Goal: Information Seeking & Learning: Learn about a topic

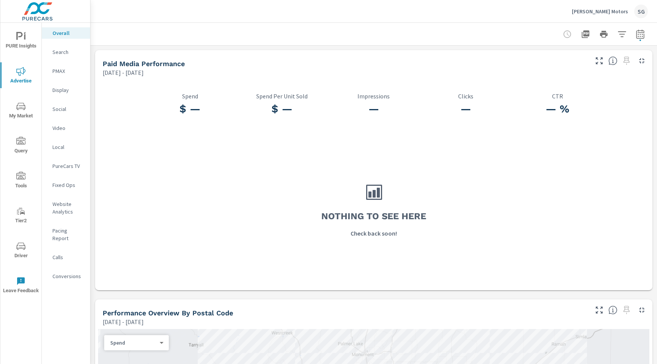
scroll to position [98, 0]
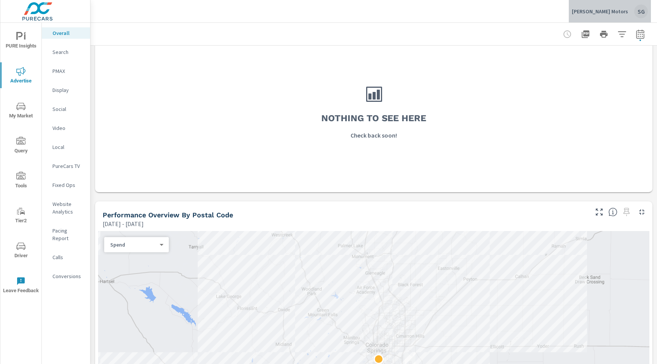
click at [646, 12] on div "SG" at bounding box center [641, 12] width 14 height 14
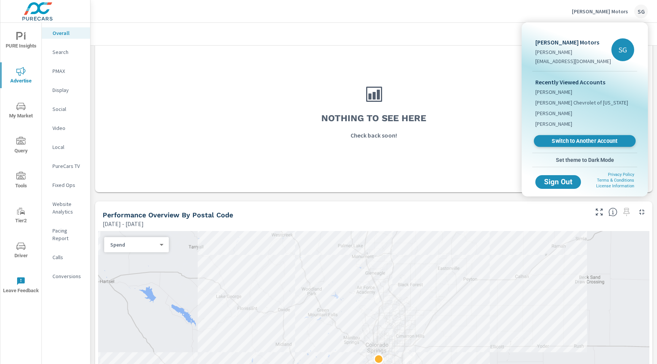
click at [552, 135] on link "Switch to Another Account" at bounding box center [585, 141] width 102 height 12
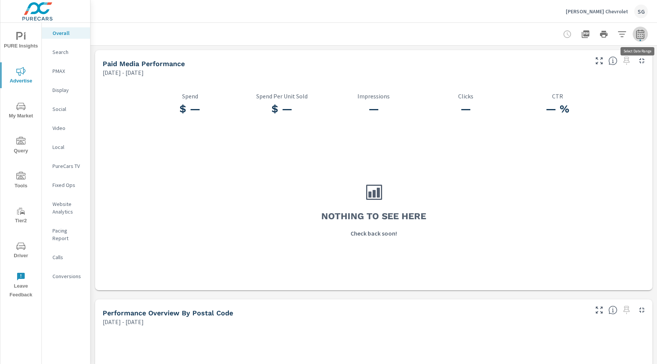
click at [641, 35] on icon "button" at bounding box center [640, 34] width 9 height 9
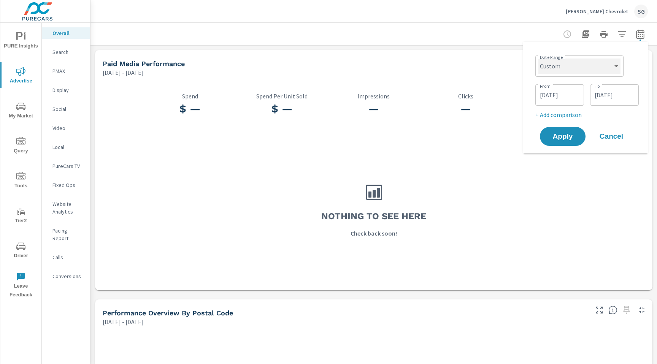
click at [581, 65] on select "Custom Yesterday Last week Last 7 days Last 14 days Last 30 days Last 45 days L…" at bounding box center [579, 66] width 82 height 15
click at [538, 59] on select "Custom Yesterday Last week Last 7 days Last 14 days Last 30 days Last 45 days L…" at bounding box center [579, 66] width 82 height 15
select select "Last 30 days"
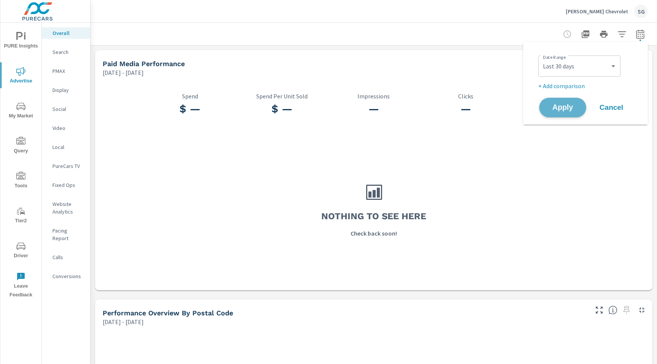
click at [555, 106] on span "Apply" at bounding box center [562, 107] width 31 height 7
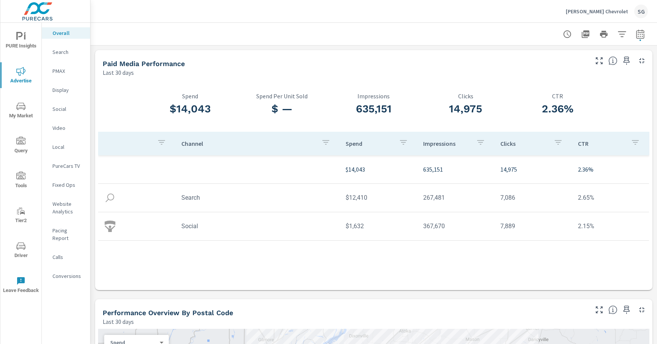
click at [23, 35] on icon "nav menu" at bounding box center [20, 36] width 9 height 9
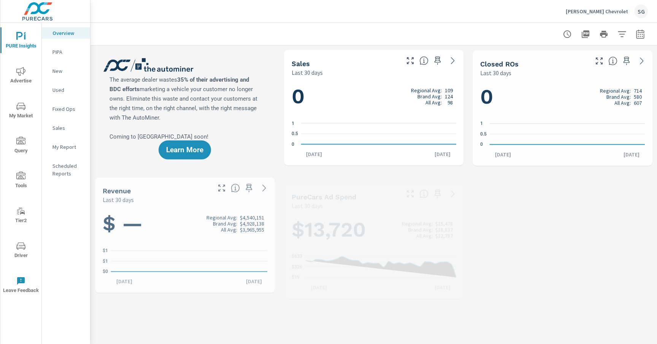
scroll to position [114, 0]
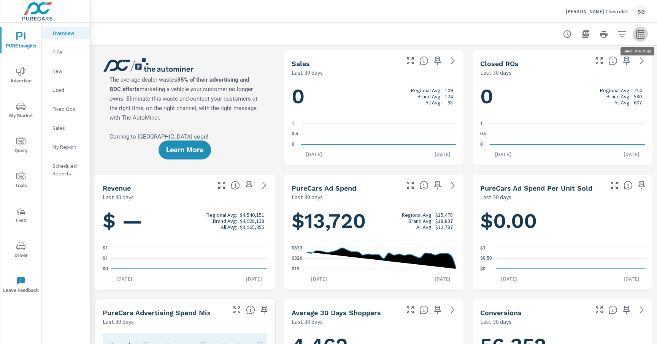
click at [644, 38] on icon "button" at bounding box center [640, 34] width 9 height 9
select select "Last 30 days"
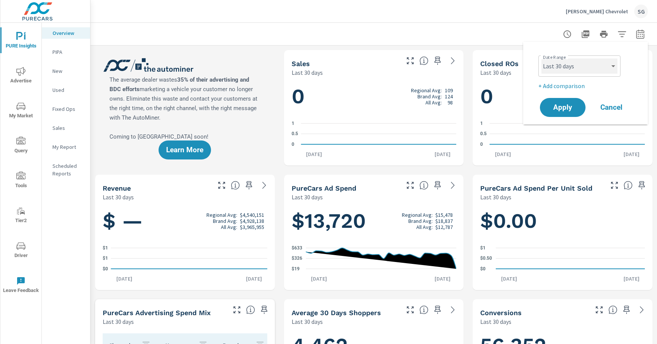
click at [577, 68] on select "Custom Yesterday Last week Last 7 days Last 14 days Last 30 days Last 45 days L…" at bounding box center [579, 66] width 76 height 15
click at [601, 108] on span "Cancel" at bounding box center [611, 107] width 30 height 7
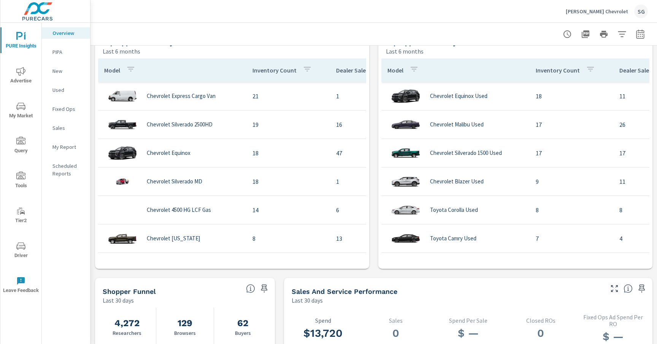
scroll to position [521, 0]
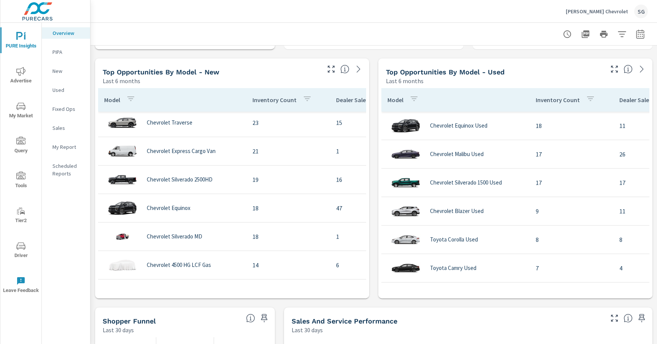
scroll to position [488, 0]
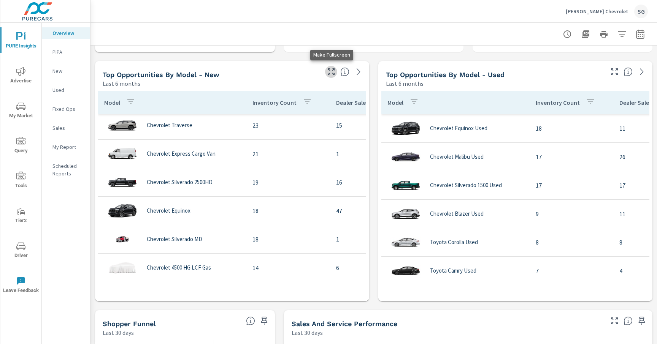
click at [331, 76] on button "button" at bounding box center [331, 72] width 12 height 12
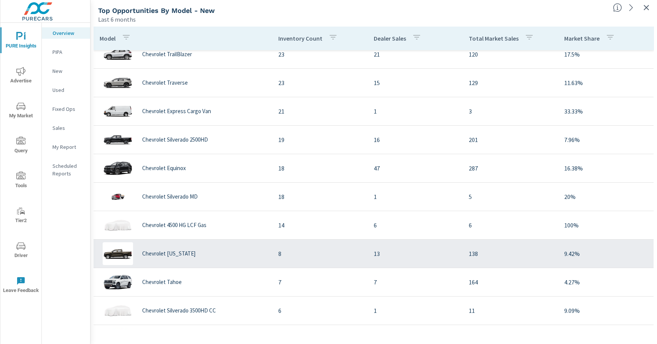
scroll to position [69, 0]
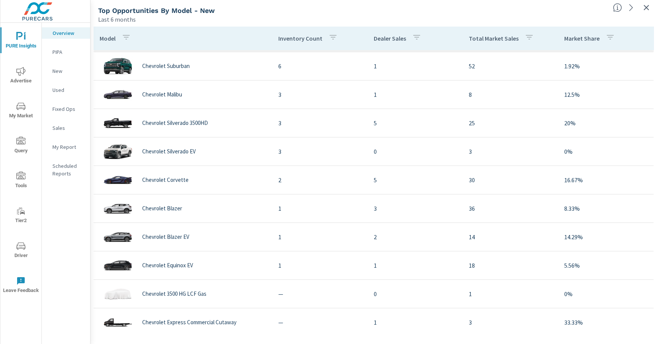
scroll to position [379, 0]
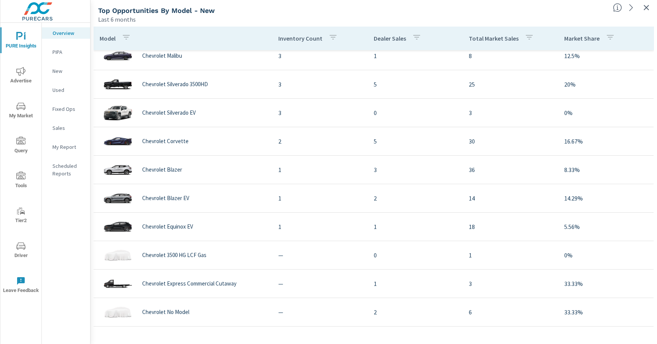
scroll to position [276, 0]
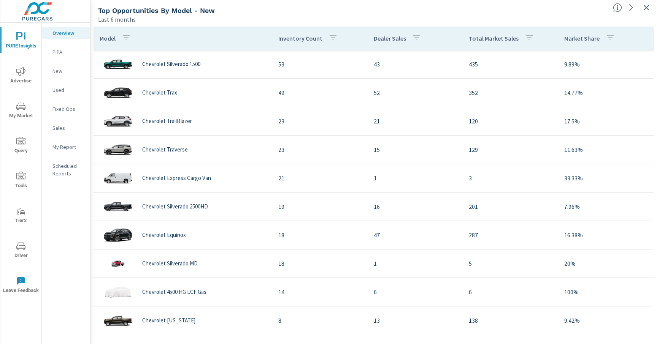
click at [646, 10] on icon "button" at bounding box center [646, 7] width 9 height 9
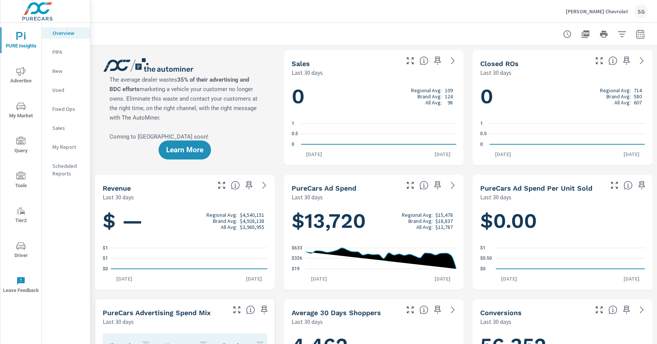
click at [57, 67] on p "New" at bounding box center [68, 71] width 32 height 8
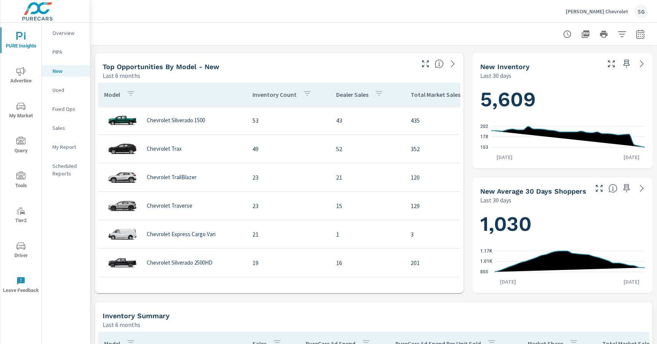
scroll to position [245, 0]
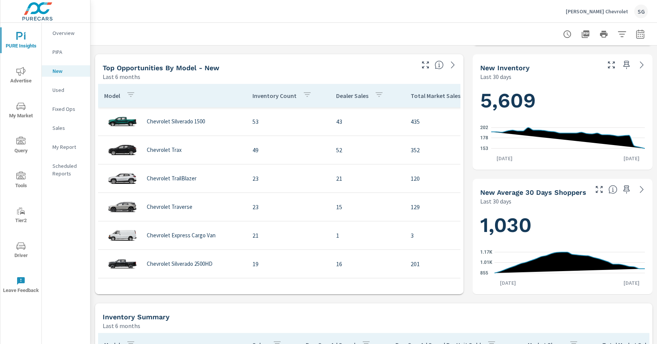
click at [66, 149] on p "My Report" at bounding box center [68, 147] width 32 height 8
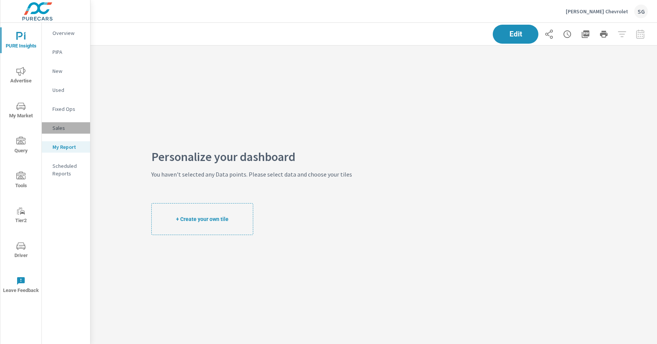
click at [59, 127] on p "Sales" at bounding box center [68, 128] width 32 height 8
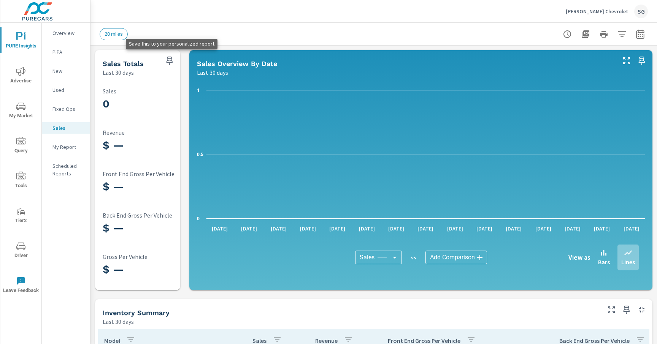
click at [168, 61] on icon "button" at bounding box center [169, 60] width 9 height 9
click at [63, 148] on p "My Report" at bounding box center [68, 147] width 32 height 8
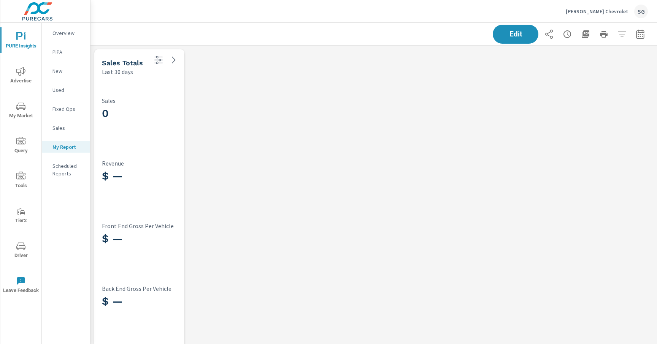
scroll to position [354, 567]
click at [553, 35] on button "button" at bounding box center [548, 34] width 15 height 15
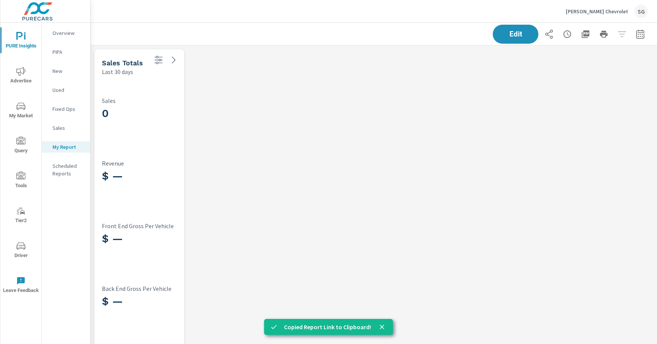
click at [566, 40] on button "button" at bounding box center [567, 34] width 15 height 15
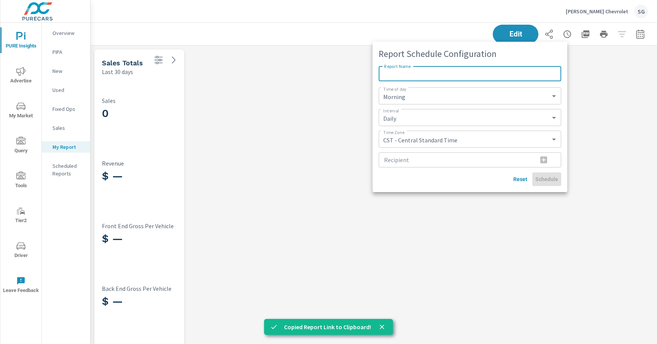
click at [368, 90] on div at bounding box center [328, 172] width 657 height 344
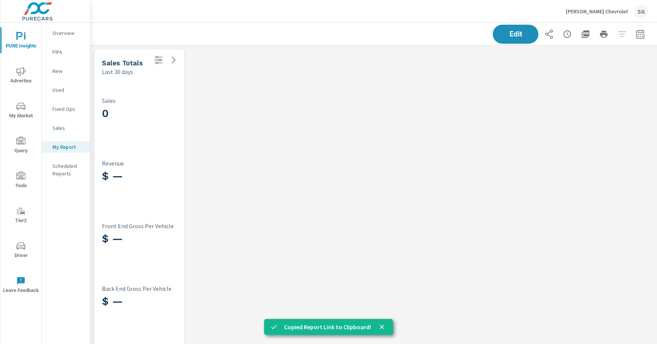
click at [27, 73] on span "Advertise" at bounding box center [21, 76] width 36 height 19
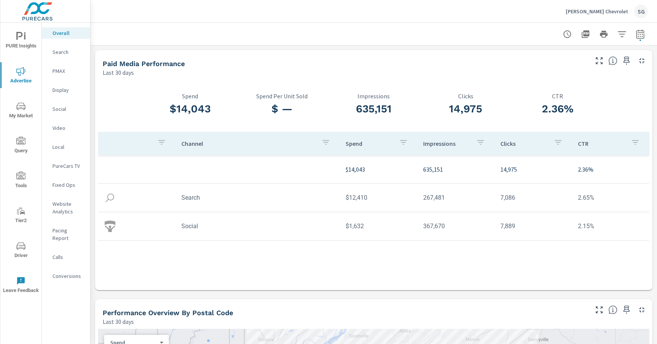
click at [18, 108] on icon "nav menu" at bounding box center [20, 106] width 9 height 7
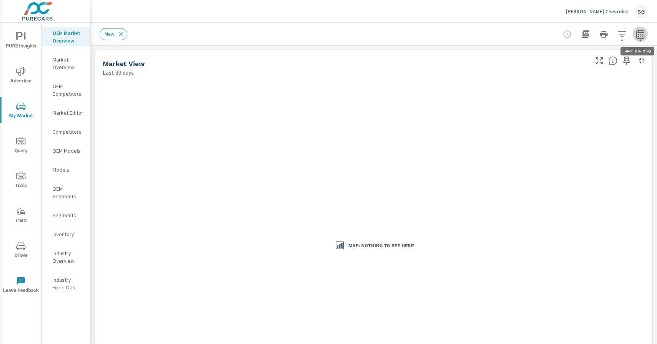
click at [639, 38] on icon "button" at bounding box center [640, 34] width 9 height 9
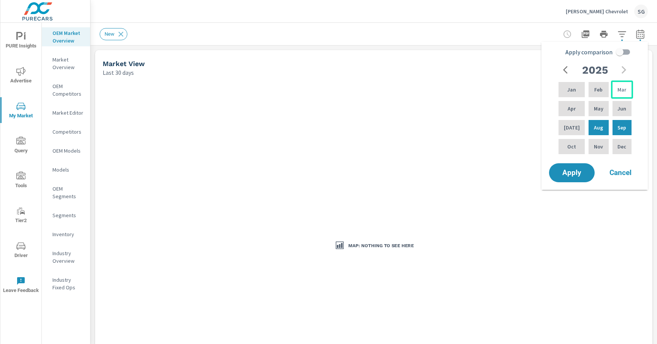
click at [614, 93] on div "Mar" at bounding box center [622, 90] width 22 height 18
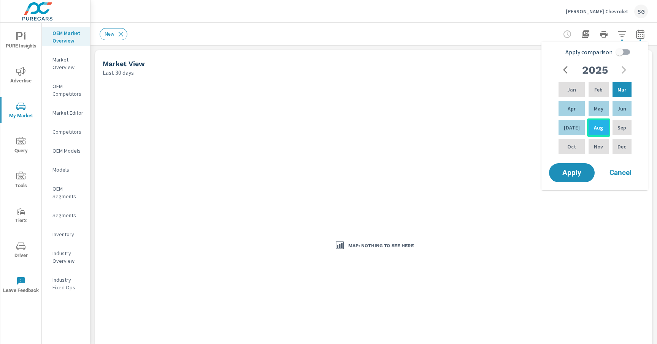
click at [595, 124] on p "Aug" at bounding box center [598, 128] width 9 height 8
click at [626, 51] on input "Apply comparison" at bounding box center [619, 52] width 43 height 14
checkbox input "true"
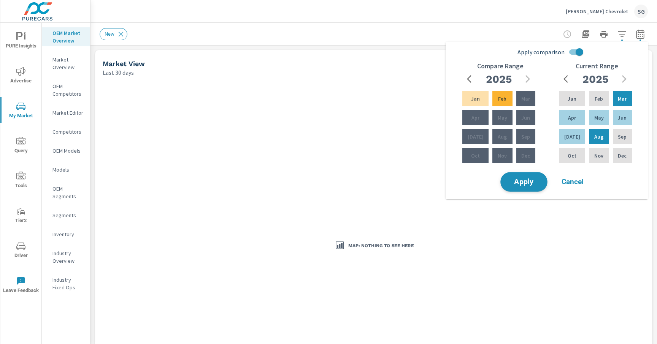
click at [529, 189] on button "Apply" at bounding box center [523, 182] width 47 height 20
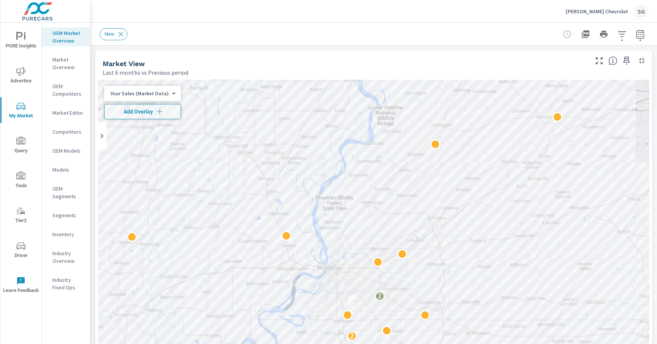
click at [247, 43] on div "New" at bounding box center [374, 34] width 548 height 22
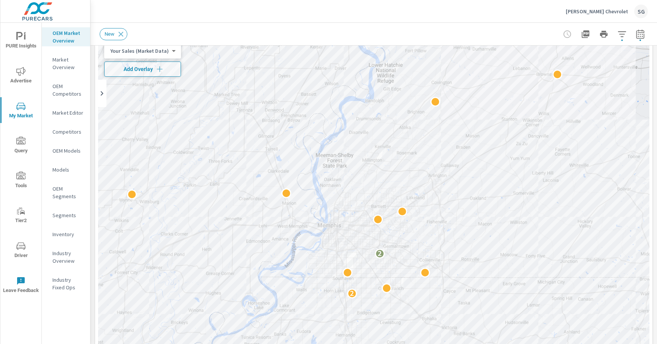
scroll to position [39, 0]
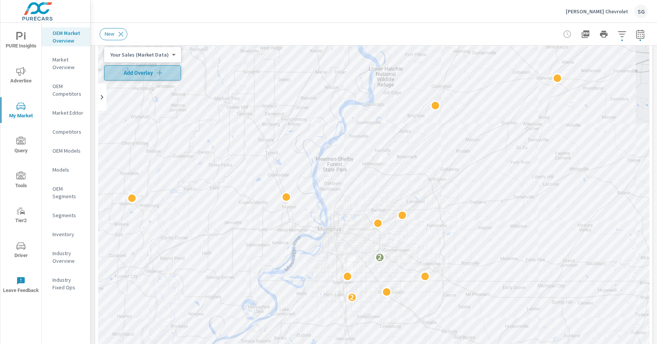
click at [156, 75] on icon "button" at bounding box center [160, 73] width 8 height 8
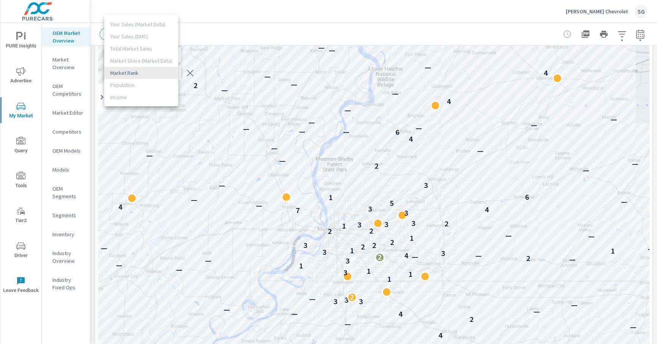
click at [156, 75] on body "PURE Insights Advertise My Market Query Tools Tier2 Driver Leave Feedback OEM M…" at bounding box center [328, 172] width 657 height 344
click at [156, 75] on li "Market Rank" at bounding box center [141, 73] width 74 height 12
click at [500, 33] on div "New" at bounding box center [321, 34] width 442 height 12
click at [481, 31] on div "New" at bounding box center [321, 34] width 442 height 12
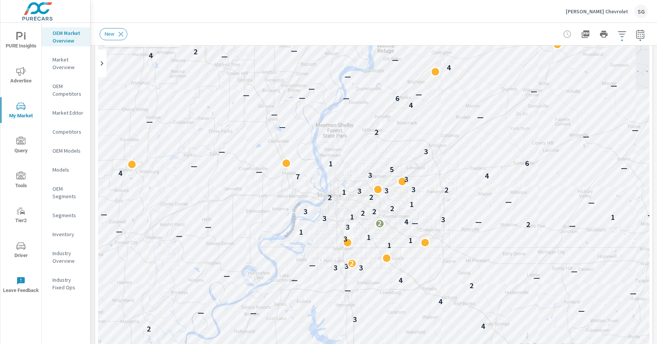
scroll to position [74, 0]
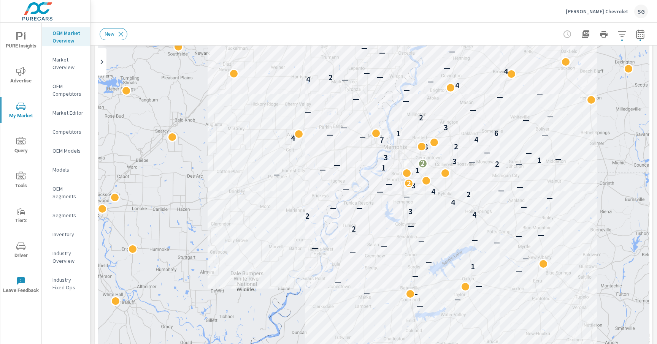
click at [406, 31] on div "New" at bounding box center [321, 34] width 442 height 12
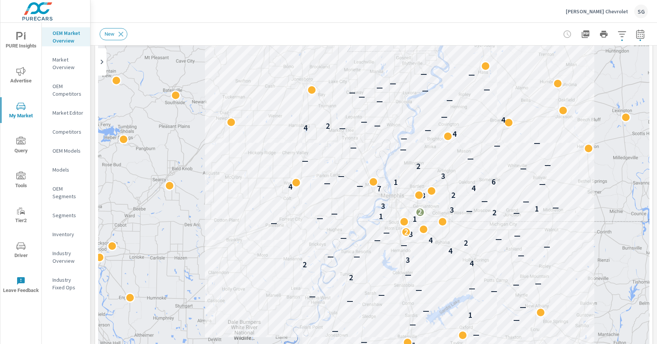
drag, startPoint x: 520, startPoint y: 181, endPoint x: 516, endPoint y: 236, distance: 55.6
click at [516, 237] on div "— — — — — — — — 1 — — — — — — — — — — 2 — 2 4 3 — — — 4 — — 2 4 — — — — 3 — 2 —…" at bounding box center [373, 217] width 551 height 423
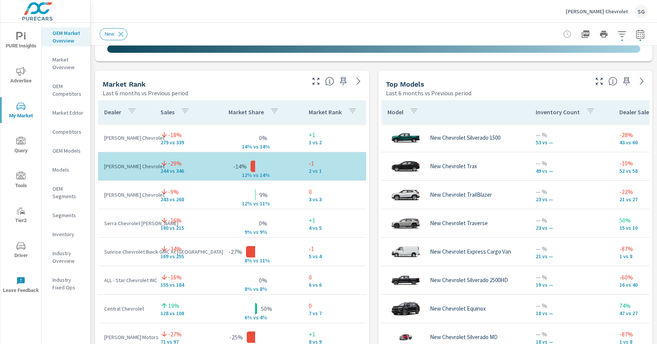
scroll to position [476, 0]
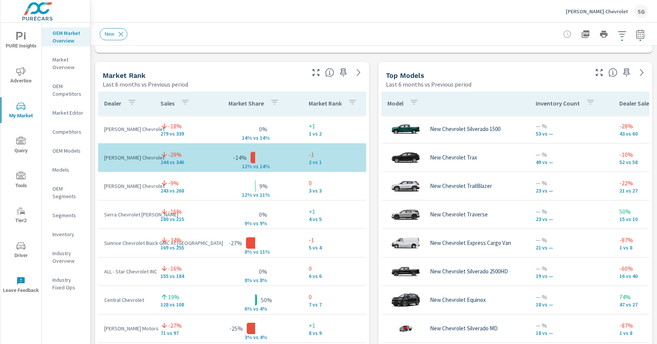
click at [371, 176] on div "Market View Last 6 months vs Previous period ← Move left → Move right ↑ Move up…" at bounding box center [373, 220] width 566 height 1302
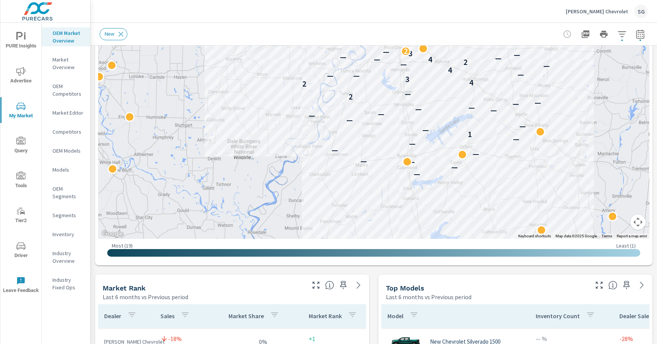
scroll to position [261, 0]
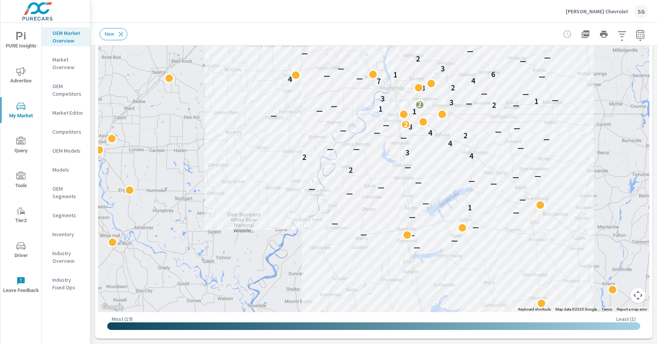
scroll to position [190, 0]
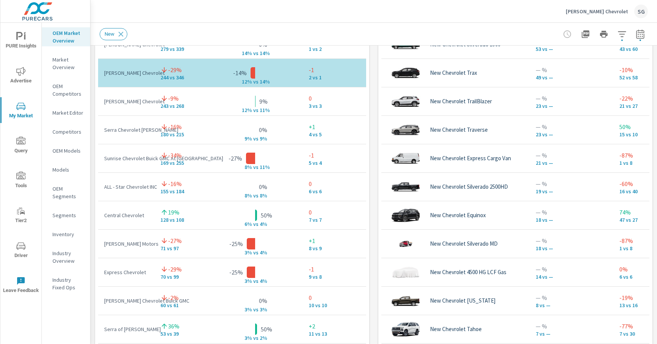
scroll to position [564, 0]
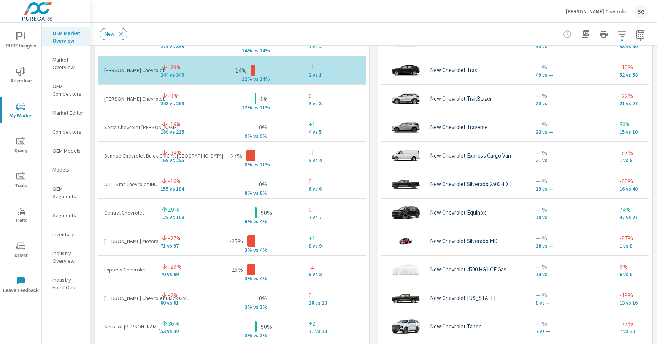
click at [93, 236] on div "Market View Last 6 months vs Previous period ← Move left → Move right ↑ Move up…" at bounding box center [373, 133] width 566 height 1302
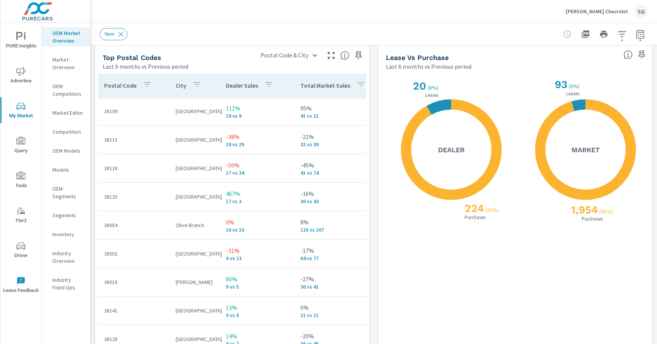
scroll to position [904, 0]
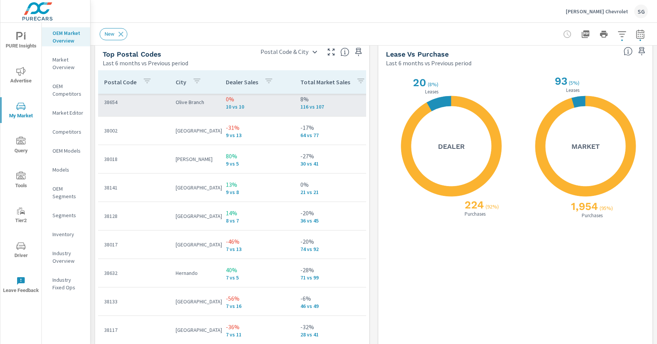
scroll to position [121, 0]
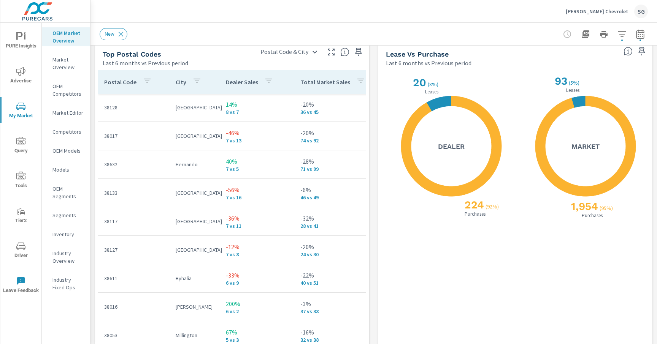
scroll to position [229, 0]
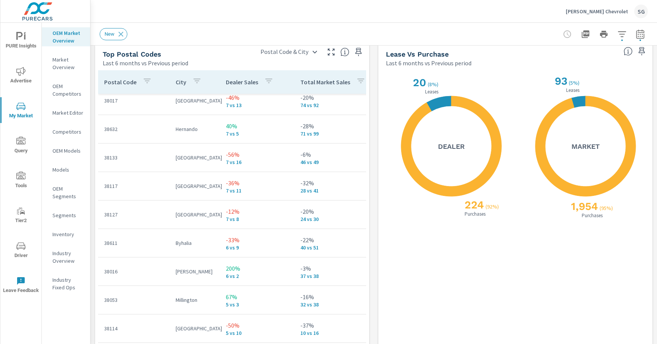
scroll to position [252, 0]
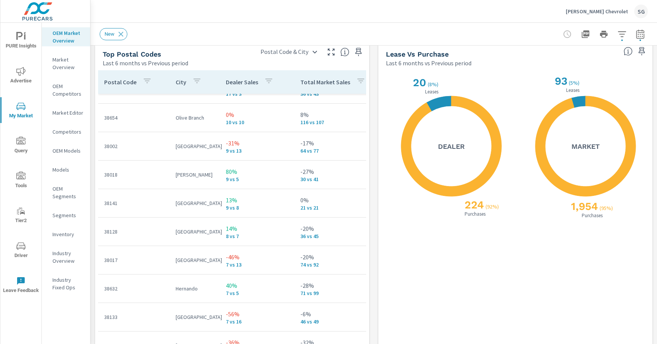
scroll to position [104, 0]
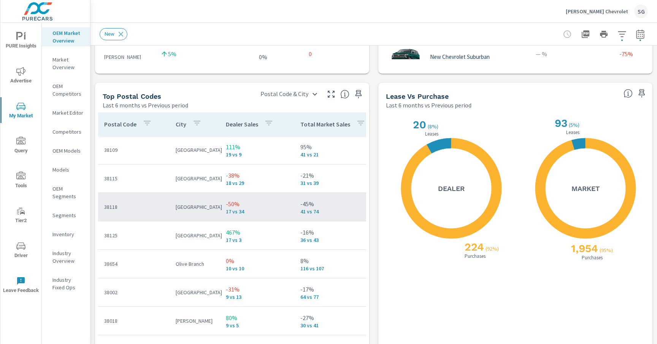
scroll to position [862, 0]
click at [116, 204] on p "38118" at bounding box center [133, 208] width 59 height 8
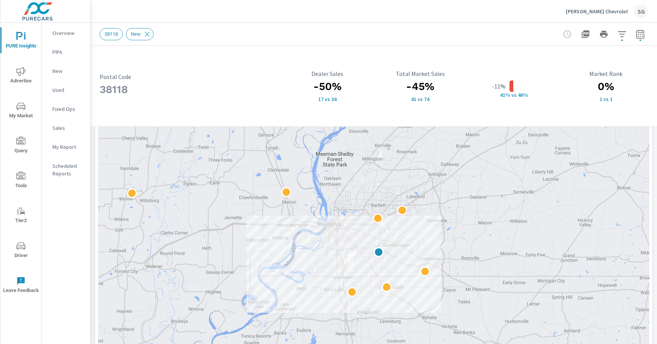
scroll to position [125, 0]
click at [18, 112] on span "My Market" at bounding box center [21, 111] width 36 height 19
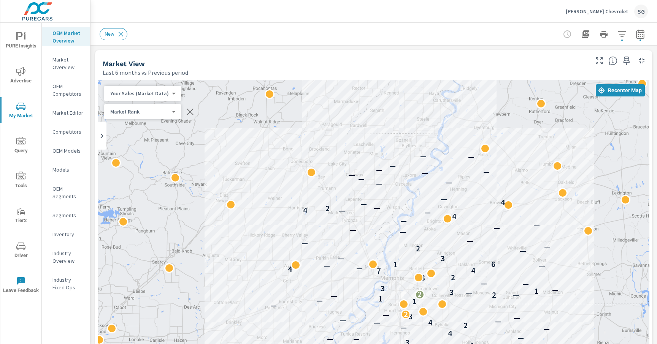
click at [60, 138] on nav "OEM Market Overview Market Overview OEM Competitors Market Editor Competitors O…" at bounding box center [66, 163] width 48 height 281
click at [62, 133] on p "Competitors" at bounding box center [68, 132] width 32 height 8
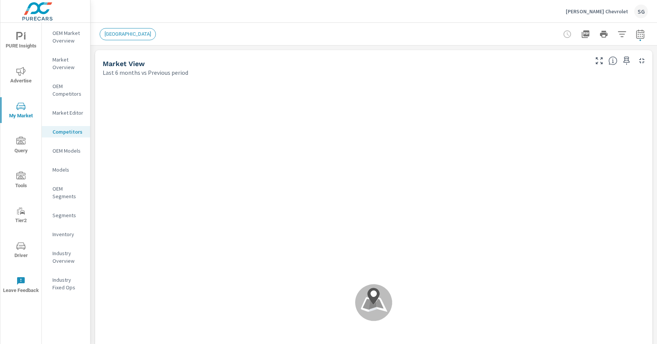
click at [70, 71] on div "Market Overview" at bounding box center [66, 63] width 48 height 19
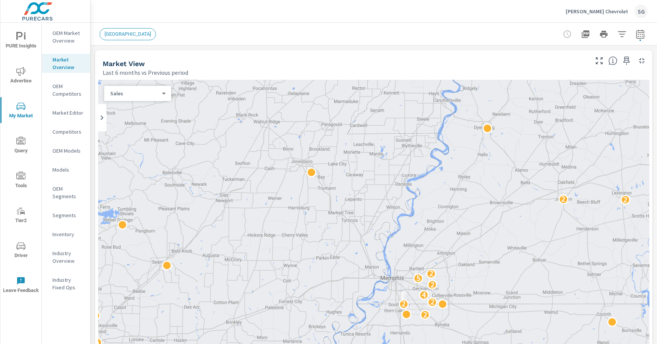
click at [127, 35] on span "LOS ANGELES" at bounding box center [127, 34] width 55 height 6
click at [629, 36] on button "button" at bounding box center [621, 34] width 15 height 15
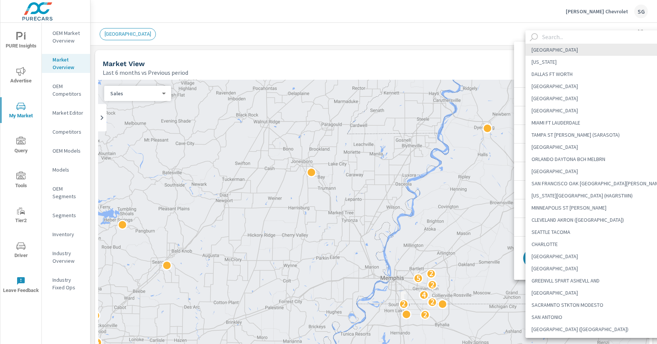
click at [606, 68] on body "PURE Insights Advertise My Market Query Tools Tier2 Driver Leave Feedback OEM M…" at bounding box center [328, 172] width 657 height 344
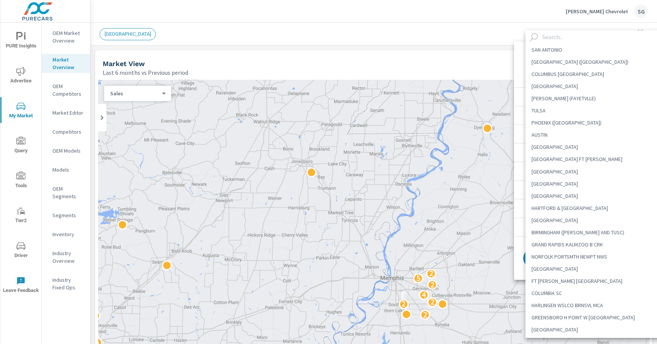
scroll to position [267, 0]
click at [16, 79] on div at bounding box center [328, 172] width 657 height 344
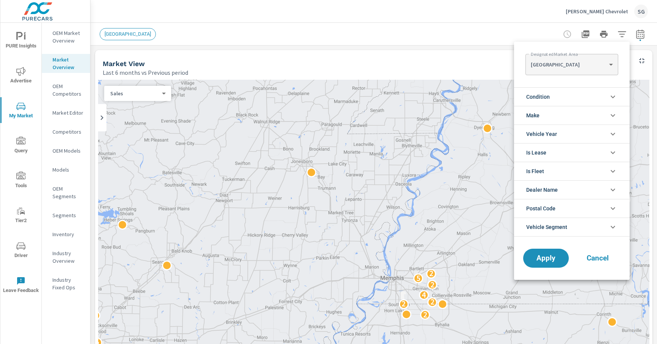
click at [16, 79] on div at bounding box center [328, 172] width 657 height 344
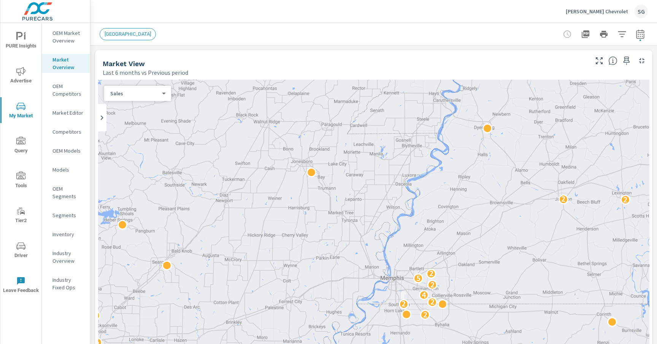
click at [24, 72] on icon "nav menu" at bounding box center [20, 71] width 9 height 9
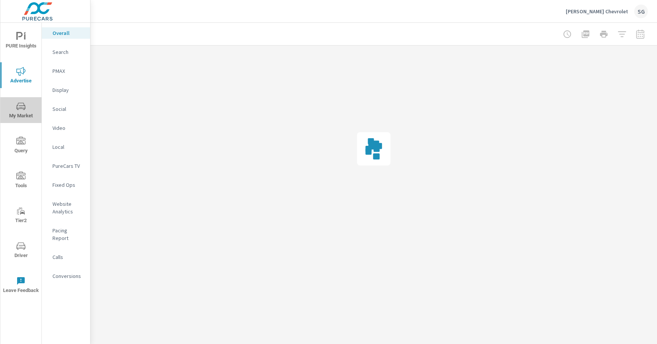
click at [17, 110] on icon "nav menu" at bounding box center [20, 106] width 9 height 9
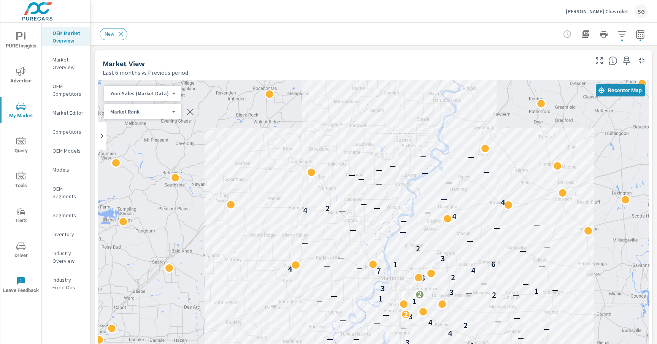
click at [59, 61] on p "Market Overview" at bounding box center [68, 63] width 32 height 15
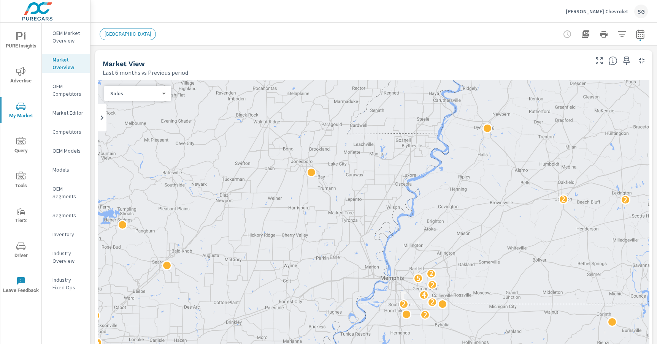
click at [63, 89] on p "OEM Competitors" at bounding box center [68, 89] width 32 height 15
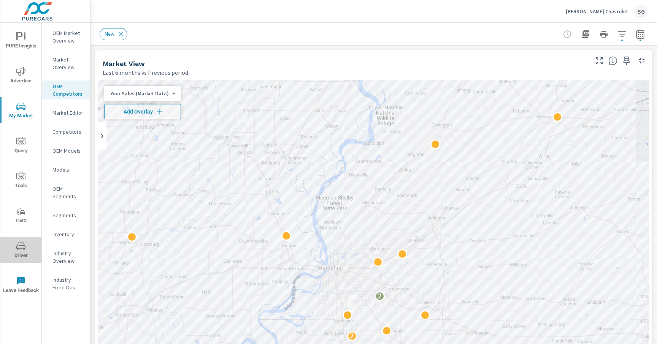
click at [21, 246] on icon "nav menu" at bounding box center [20, 246] width 9 height 9
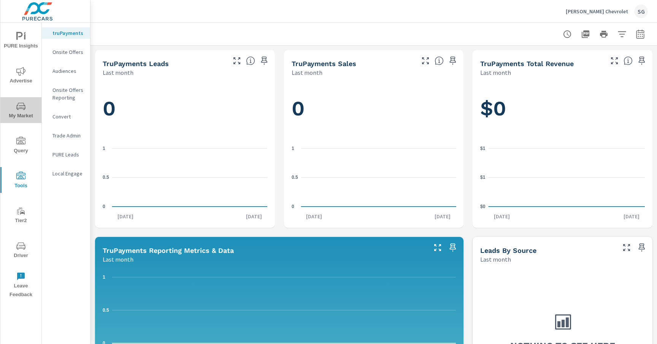
click at [24, 117] on span "My Market" at bounding box center [21, 111] width 36 height 19
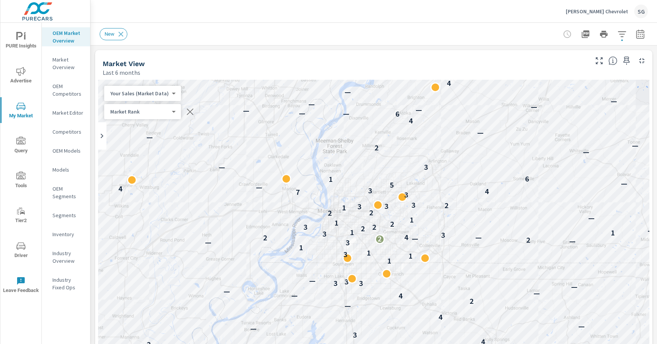
click at [216, 63] on div "Market View" at bounding box center [345, 63] width 484 height 9
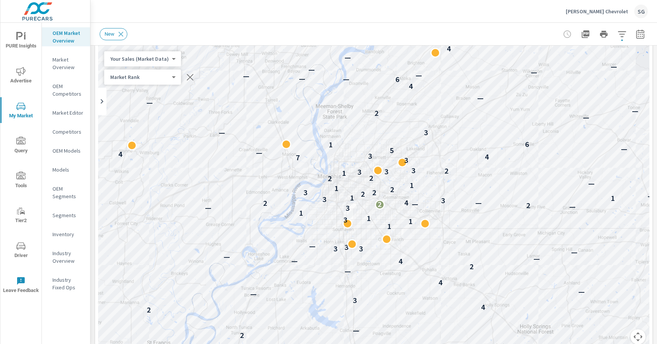
scroll to position [35, 0]
click at [382, 34] on div "New" at bounding box center [321, 34] width 442 height 12
click at [624, 39] on button "button" at bounding box center [621, 34] width 15 height 15
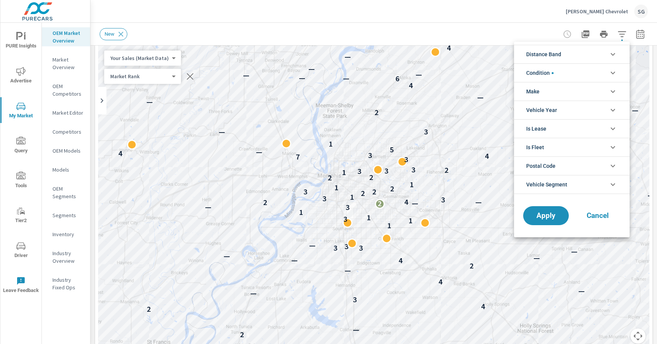
click at [638, 33] on div at bounding box center [328, 172] width 657 height 344
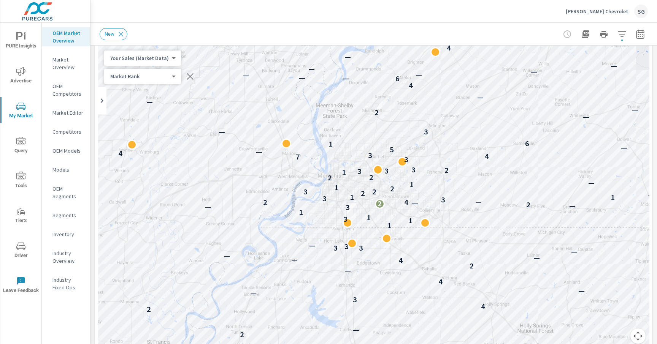
click at [638, 33] on icon "button" at bounding box center [640, 34] width 9 height 9
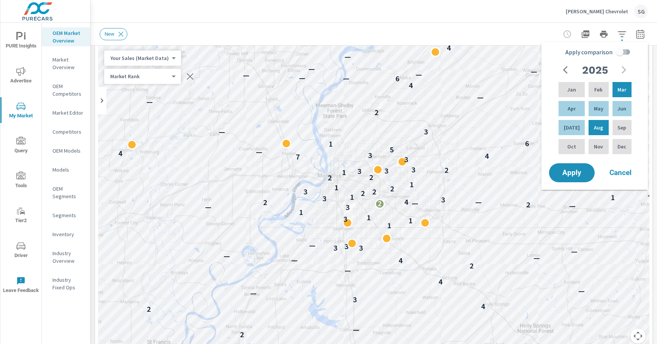
click at [623, 55] on input "Apply comparison" at bounding box center [619, 52] width 43 height 14
checkbox input "true"
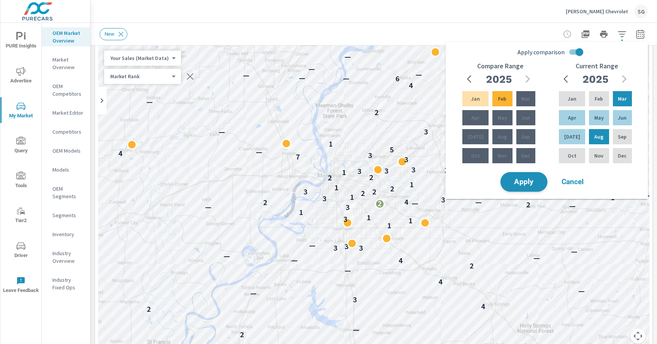
click at [530, 188] on button "Apply" at bounding box center [523, 182] width 47 height 20
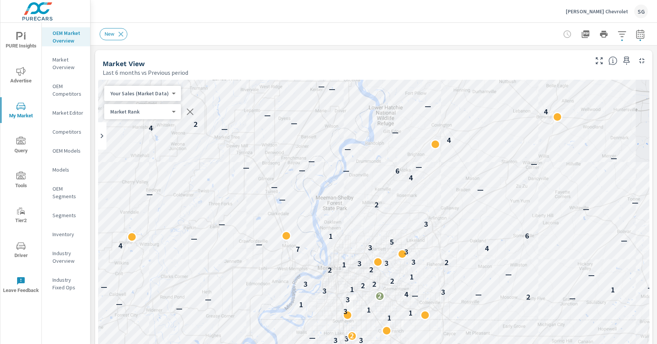
click at [451, 67] on div "Market View" at bounding box center [345, 63] width 484 height 9
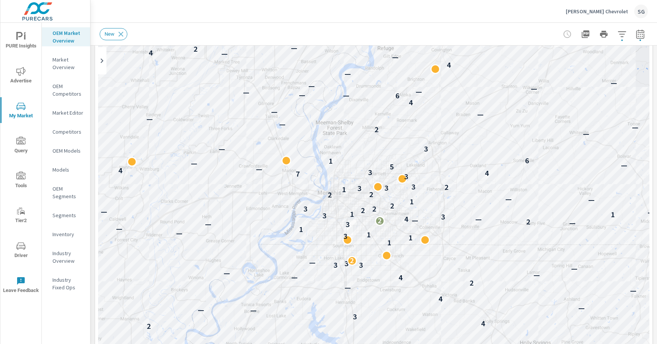
scroll to position [77, 0]
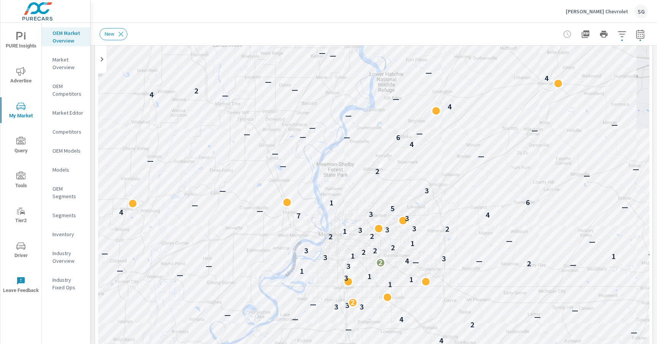
drag, startPoint x: 579, startPoint y: 205, endPoint x: 580, endPoint y: 253, distance: 48.3
click at [580, 253] on div "— — — — — — — — 1 — — — — — — — — — — 2 — 2 4 3 — — — 4 — — 2 4 — — — — 3 3 3 —…" at bounding box center [373, 214] width 551 height 423
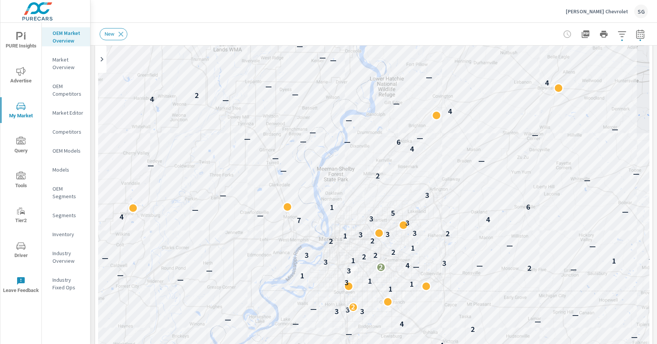
click at [21, 175] on icon "nav menu" at bounding box center [20, 176] width 9 height 8
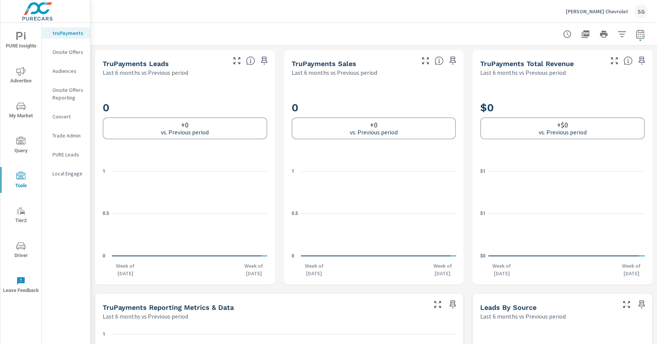
click at [70, 52] on p "Onsite Offers" at bounding box center [68, 52] width 32 height 8
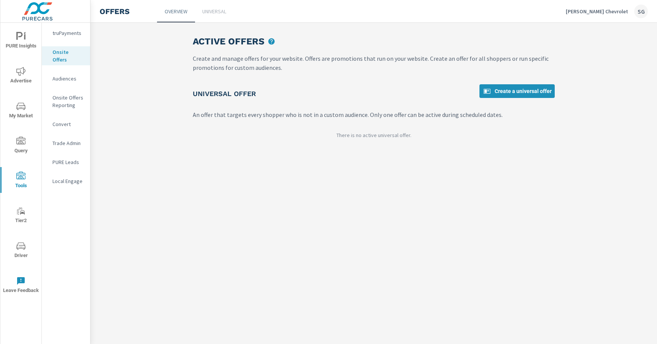
click at [19, 152] on span "Query" at bounding box center [21, 146] width 36 height 19
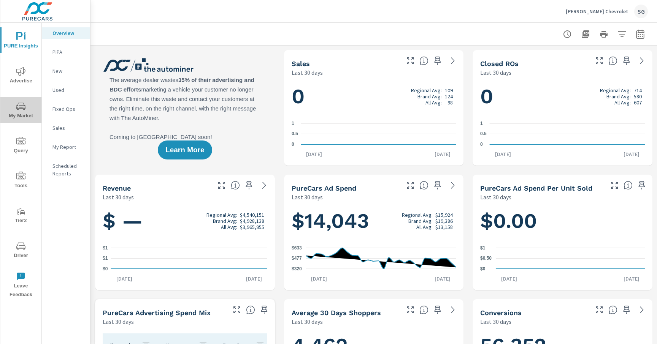
click at [20, 107] on icon "nav menu" at bounding box center [21, 107] width 4 height 0
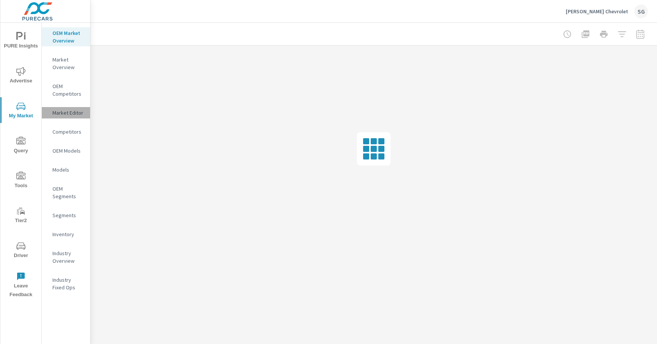
click at [69, 113] on p "Market Editor" at bounding box center [68, 113] width 32 height 8
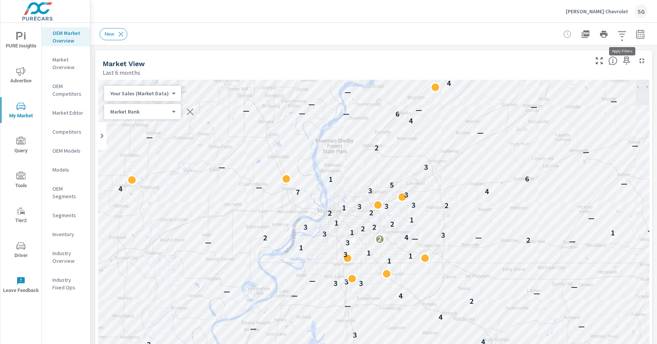
click at [625, 35] on icon "button" at bounding box center [621, 34] width 9 height 9
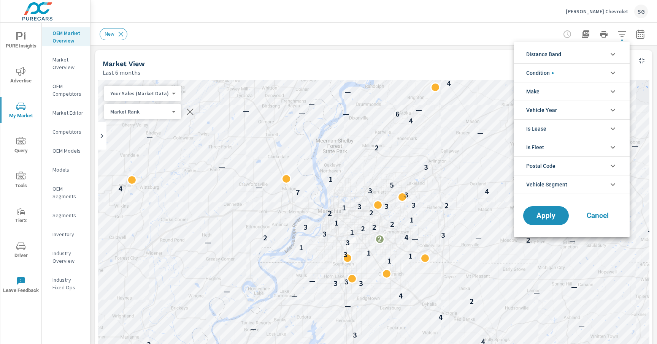
click at [616, 58] on icon "filter options" at bounding box center [612, 54] width 9 height 9
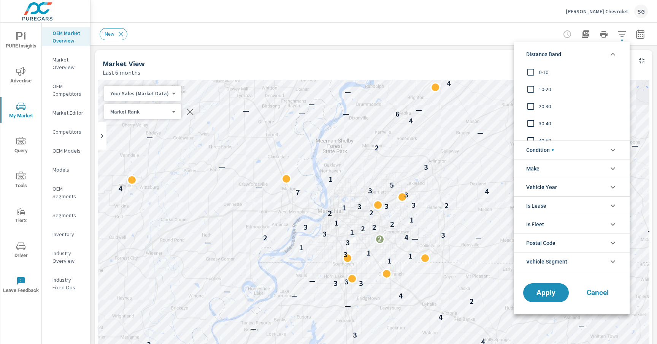
click at [609, 52] on icon "filter options" at bounding box center [612, 54] width 9 height 9
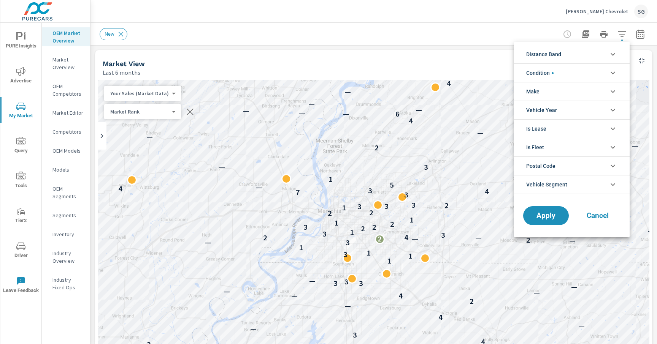
click at [568, 109] on li "Vehicle Year" at bounding box center [572, 110] width 116 height 19
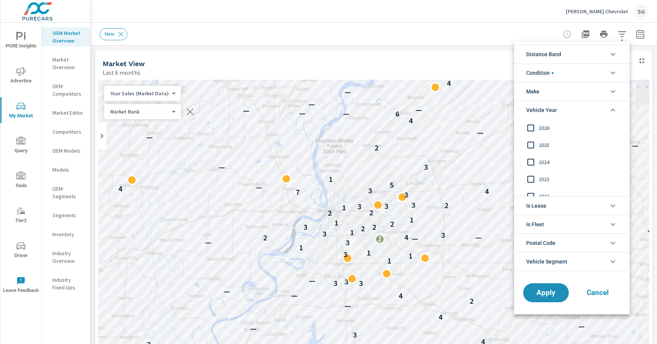
click at [535, 143] on input "filter options" at bounding box center [531, 145] width 16 height 16
click at [528, 208] on span "Is Lease" at bounding box center [536, 206] width 20 height 18
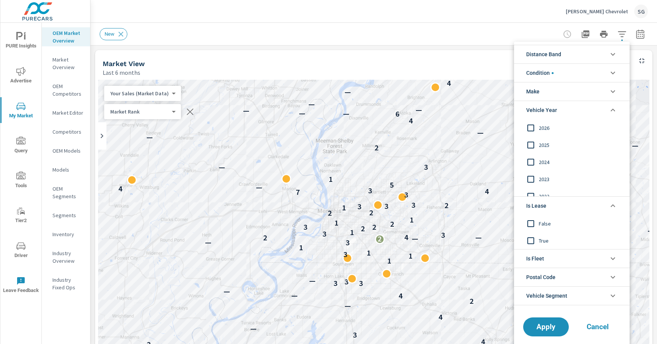
click at [561, 90] on li "Make" at bounding box center [572, 91] width 116 height 19
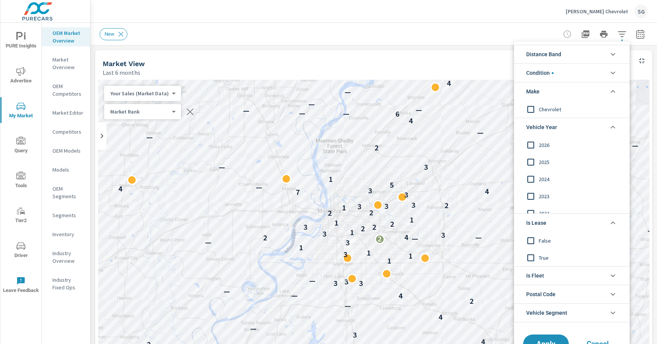
click at [569, 78] on li "Condition" at bounding box center [572, 72] width 116 height 19
